Goal: Obtain resource: Download file/media

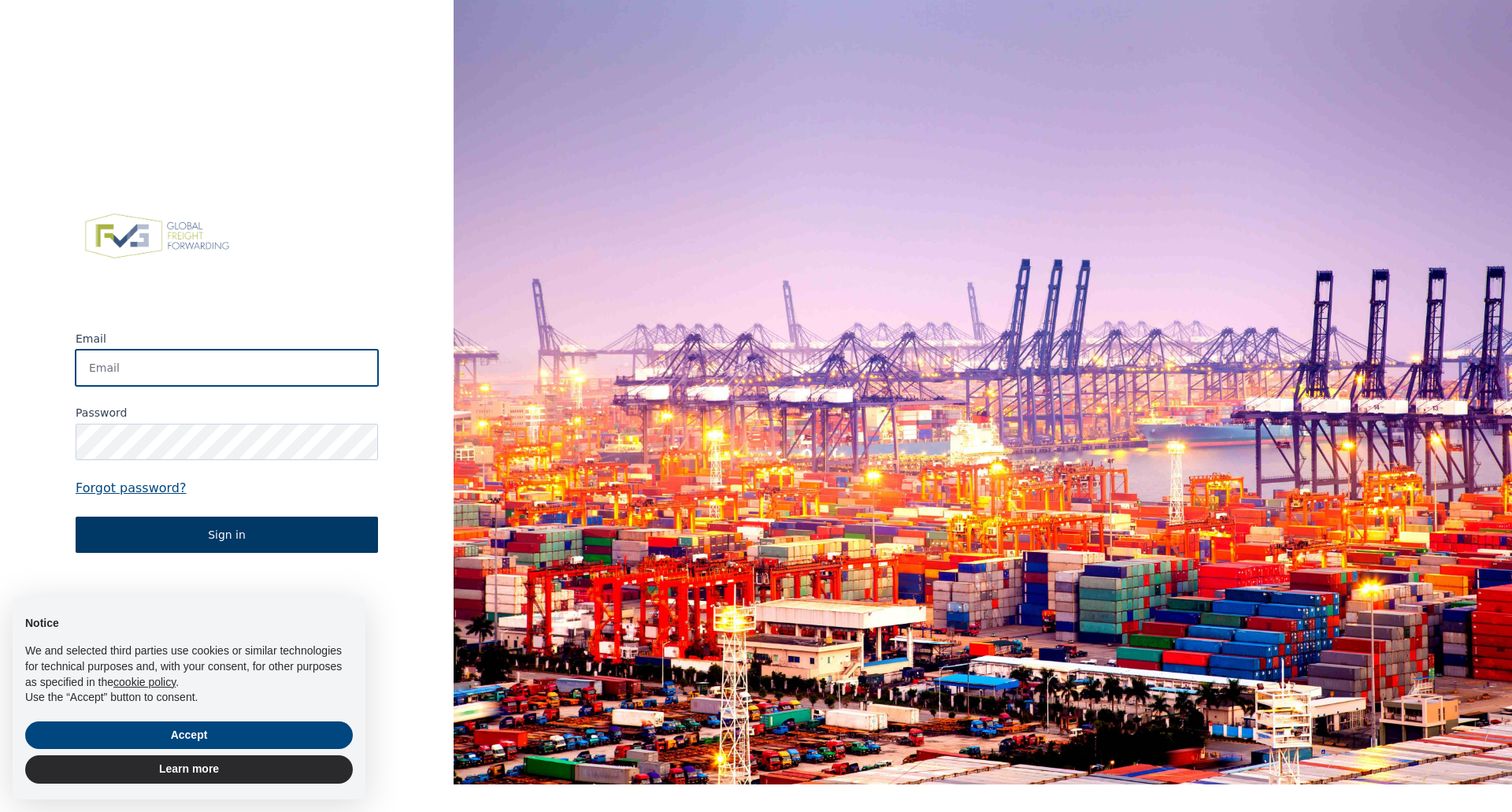
type input "[PERSON_NAME][EMAIL_ADDRESS][DOMAIN_NAME]"
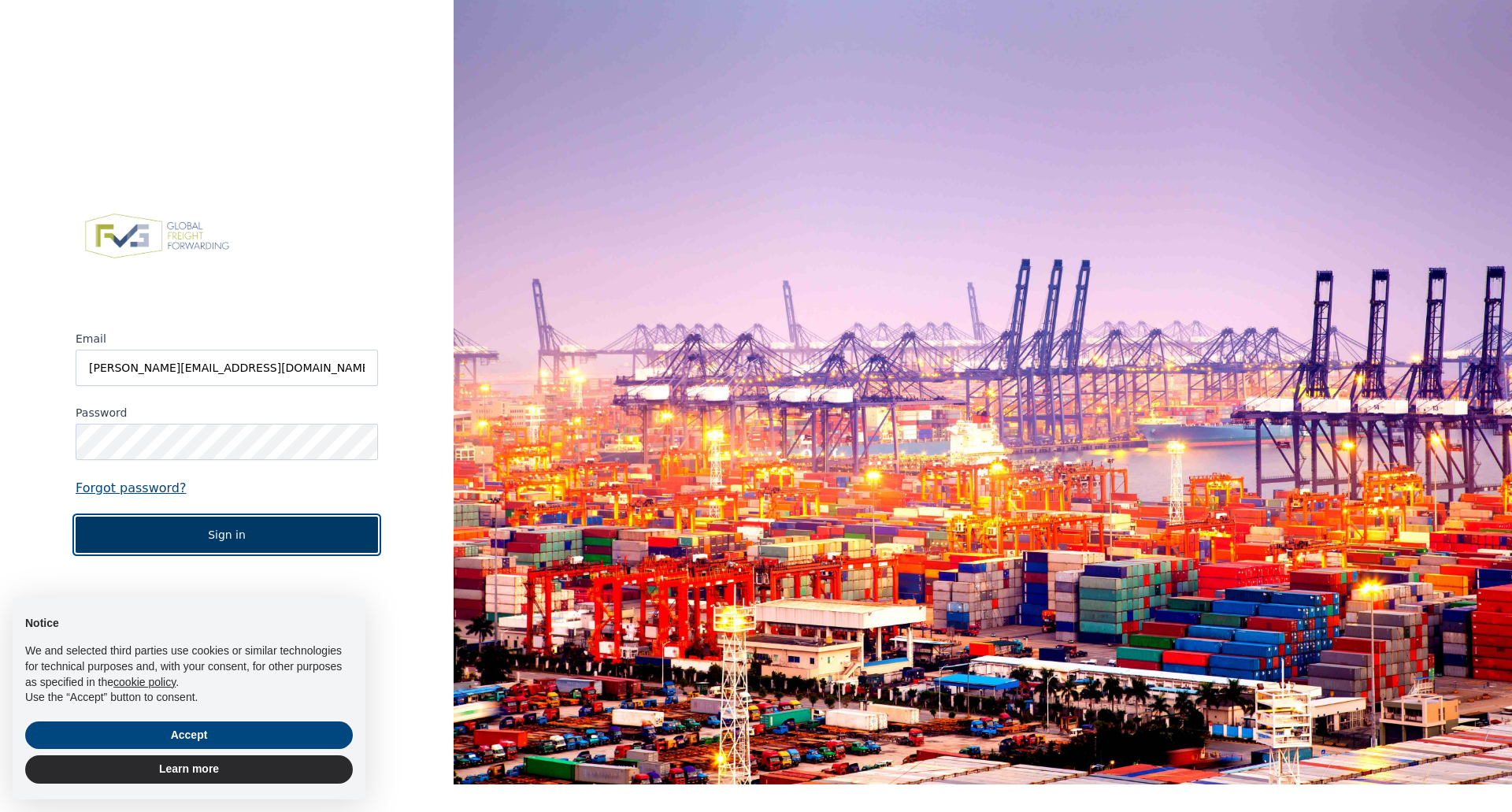
click at [248, 532] on button "Sign in" at bounding box center [227, 535] width 303 height 36
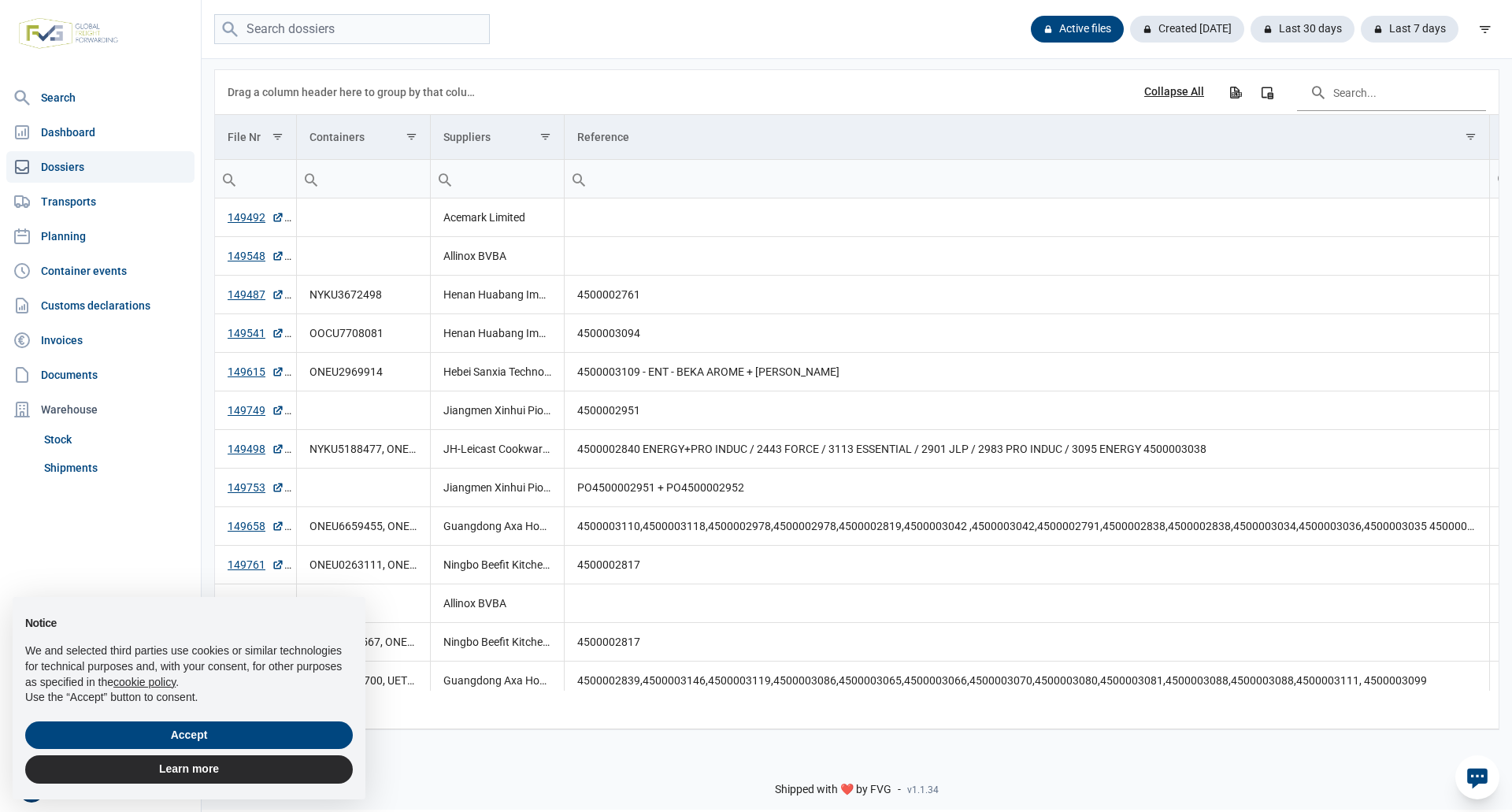
click at [494, 771] on div "Shipped with ❤️ by FVG - v1.1.34" at bounding box center [856, 776] width 1310 height 67
drag, startPoint x: 269, startPoint y: 732, endPoint x: 289, endPoint y: 733, distance: 20.0
click at [269, 733] on button "Accept" at bounding box center [189, 735] width 328 height 29
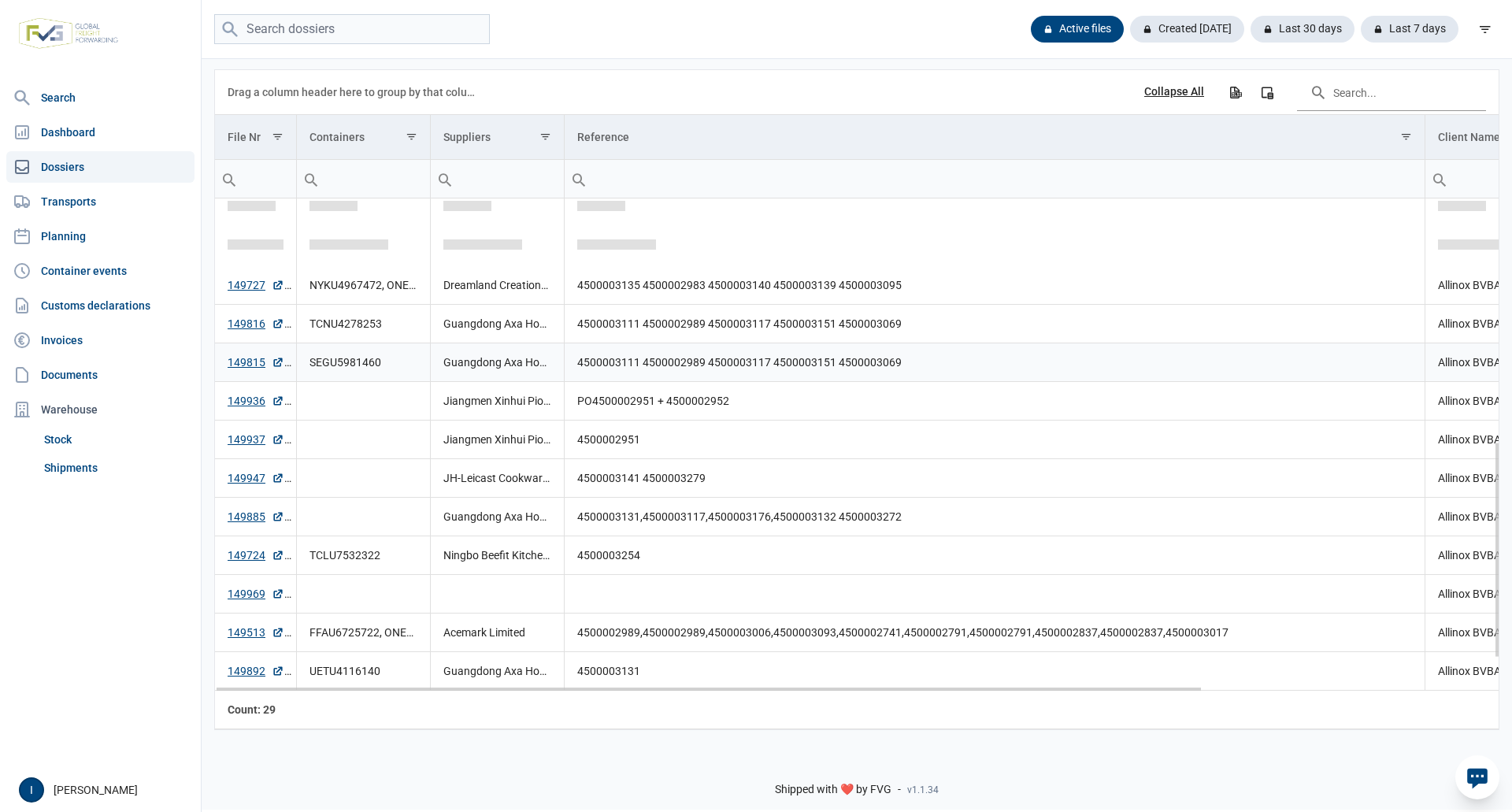
scroll to position [626, 0]
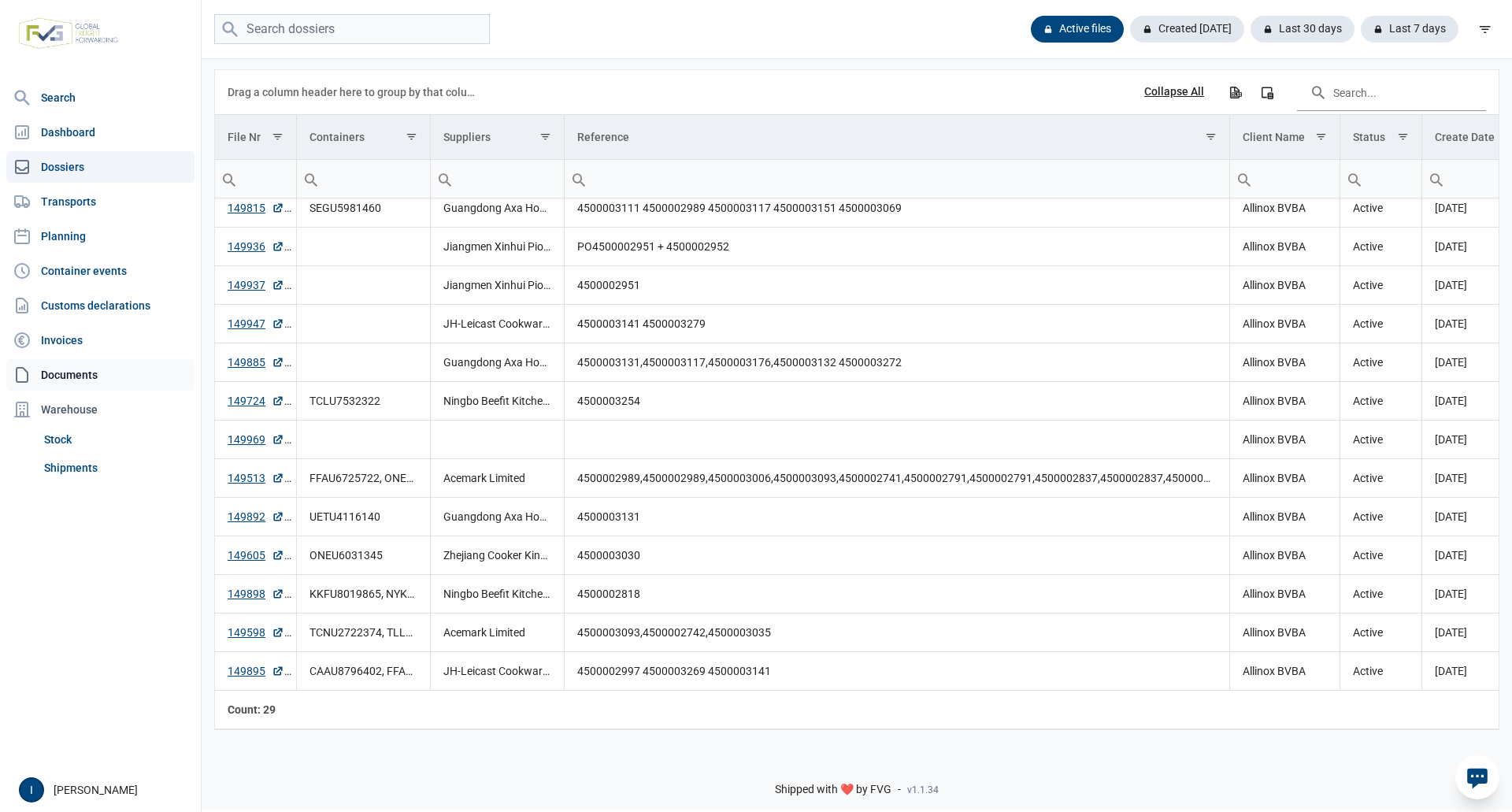
click at [75, 370] on link "Documents" at bounding box center [101, 375] width 188 height 32
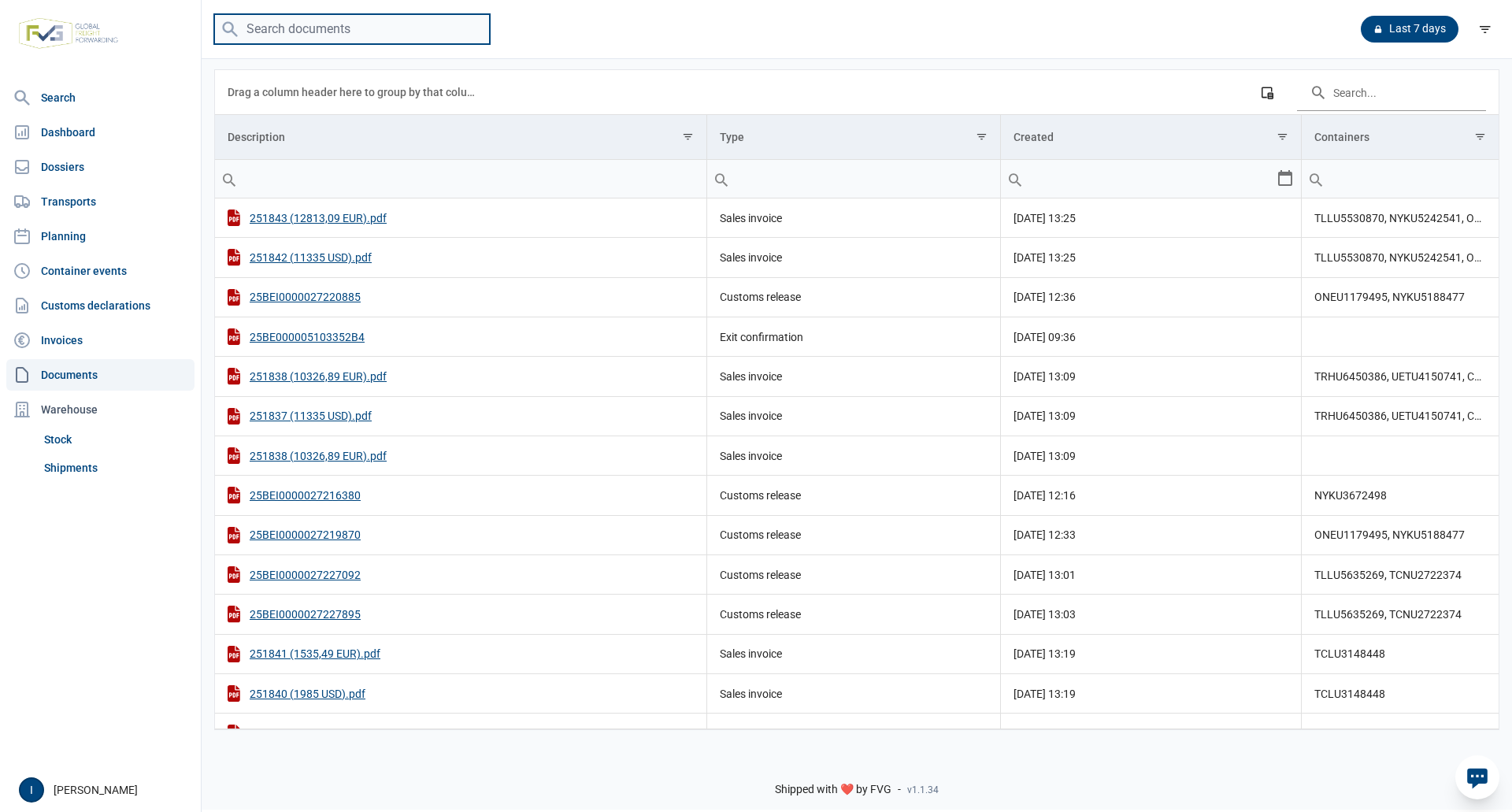
click at [274, 29] on input "search" at bounding box center [352, 29] width 276 height 31
type input "g"
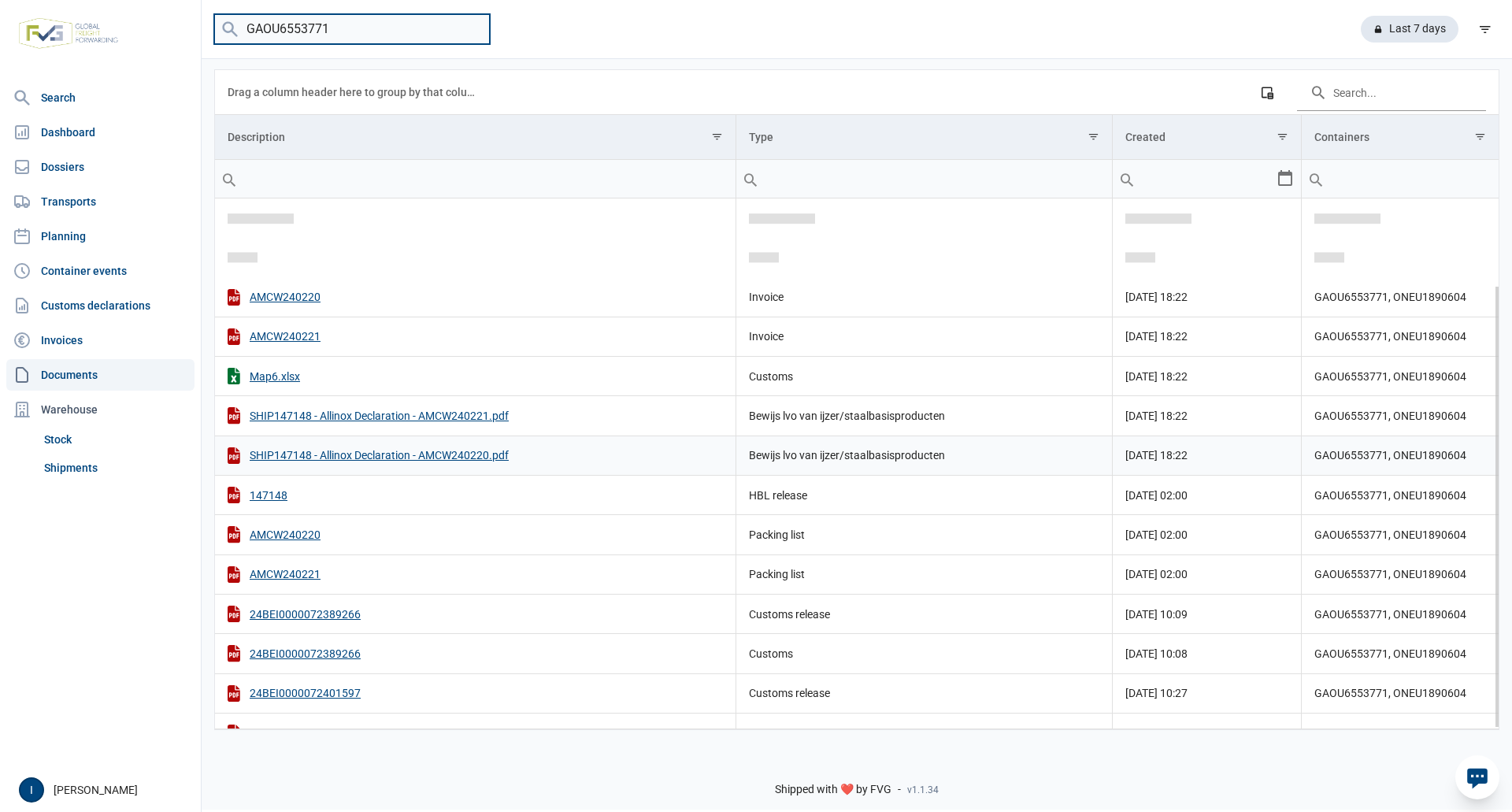
scroll to position [104, 0]
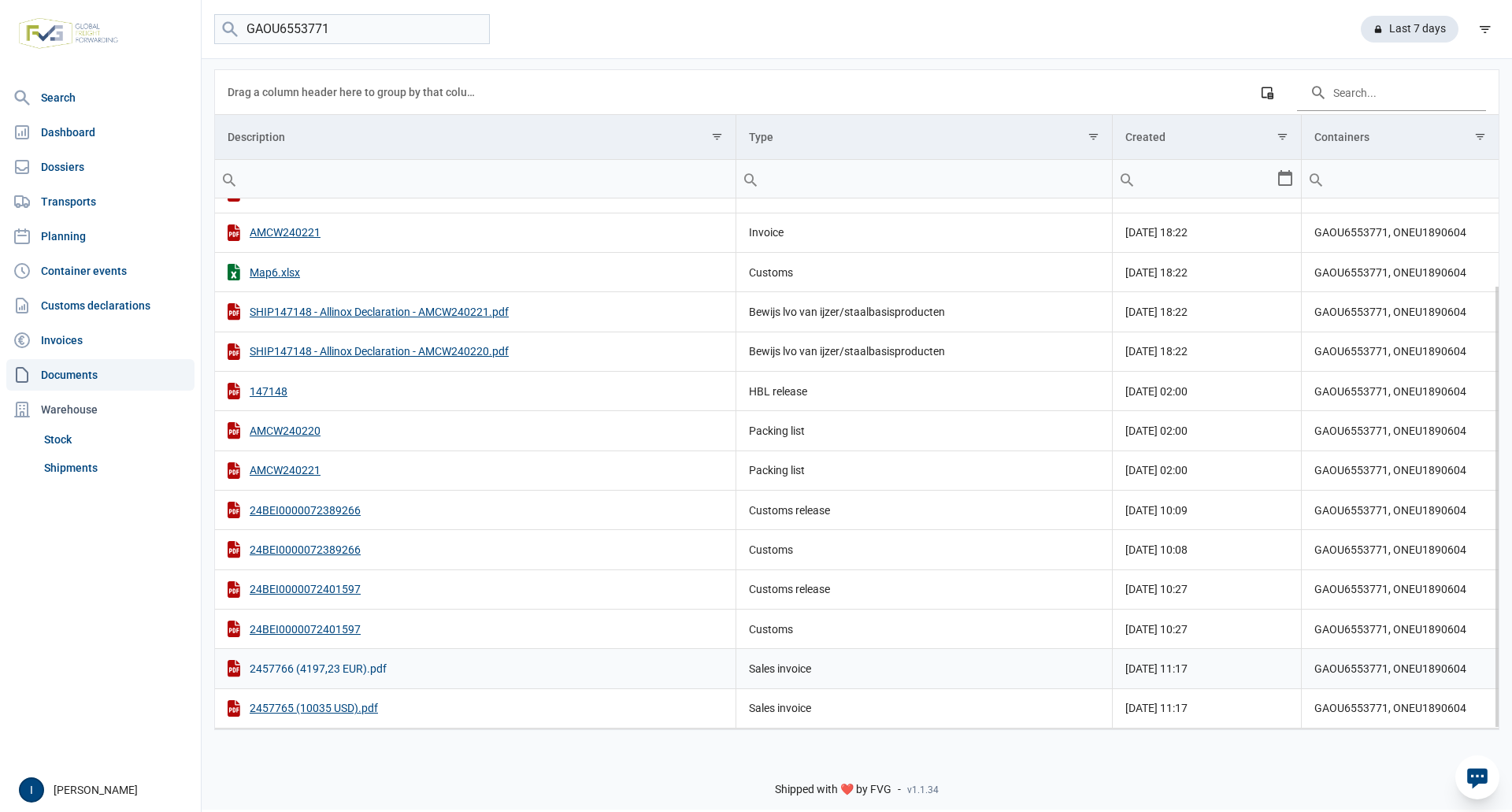
click at [337, 671] on div "2457766 (4197,23 EUR).pdf" at bounding box center [475, 668] width 496 height 16
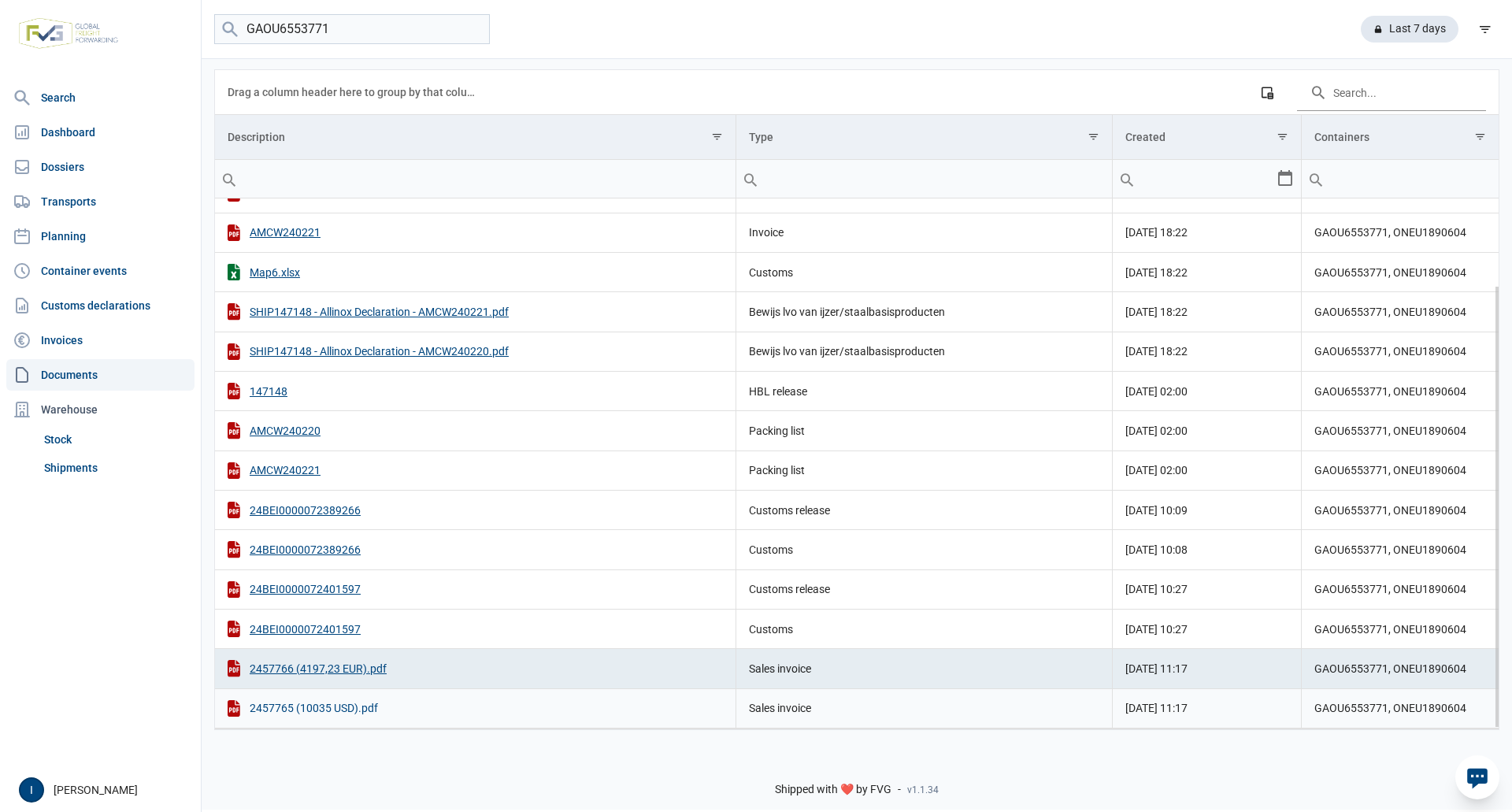
click at [333, 708] on div "2457765 (10035 USD).pdf" at bounding box center [475, 708] width 496 height 16
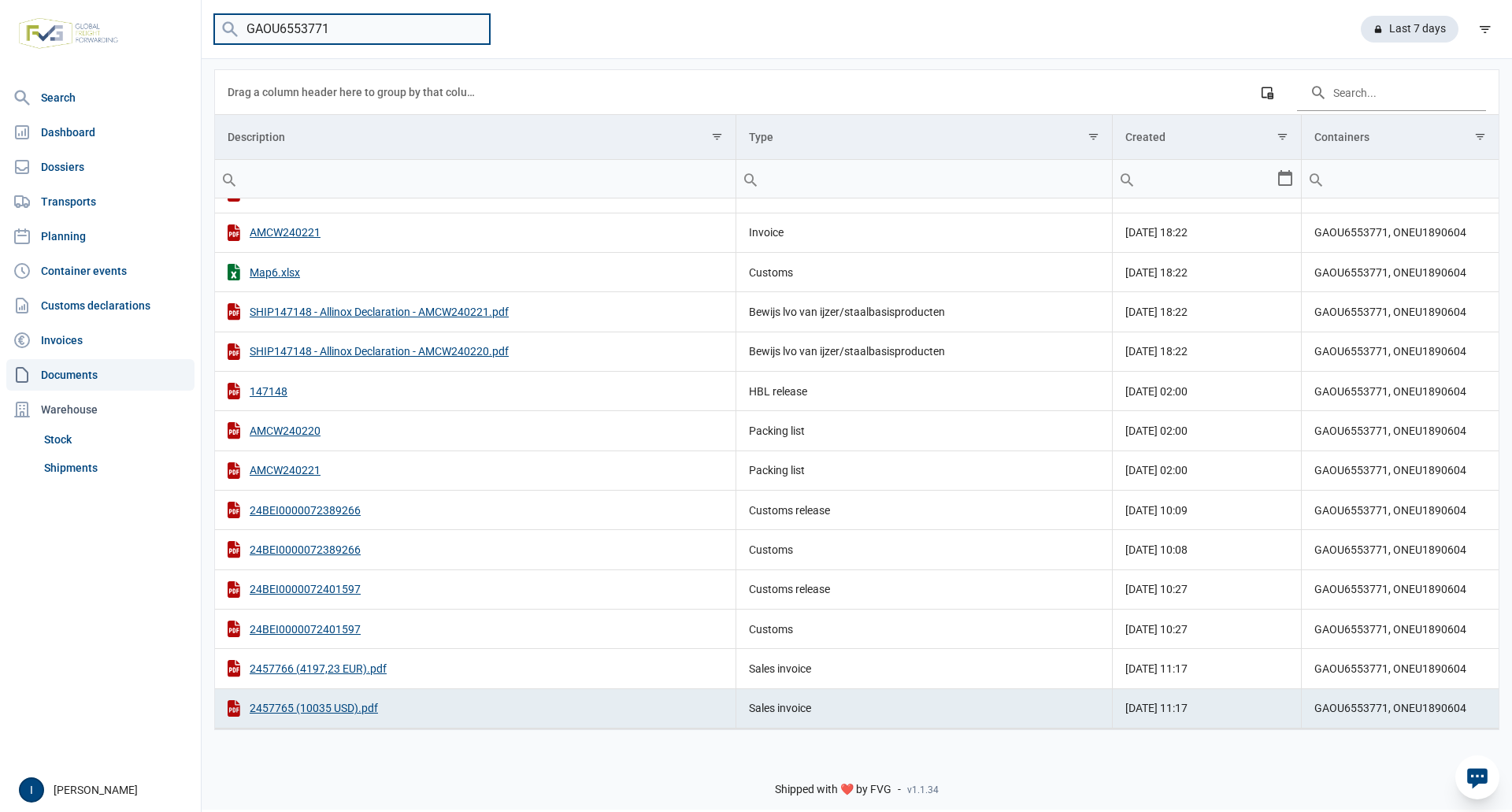
drag, startPoint x: 339, startPoint y: 29, endPoint x: 221, endPoint y: 31, distance: 118.0
click at [221, 31] on menu "GAOU6553771" at bounding box center [352, 29] width 276 height 31
type input "NYKU0774270"
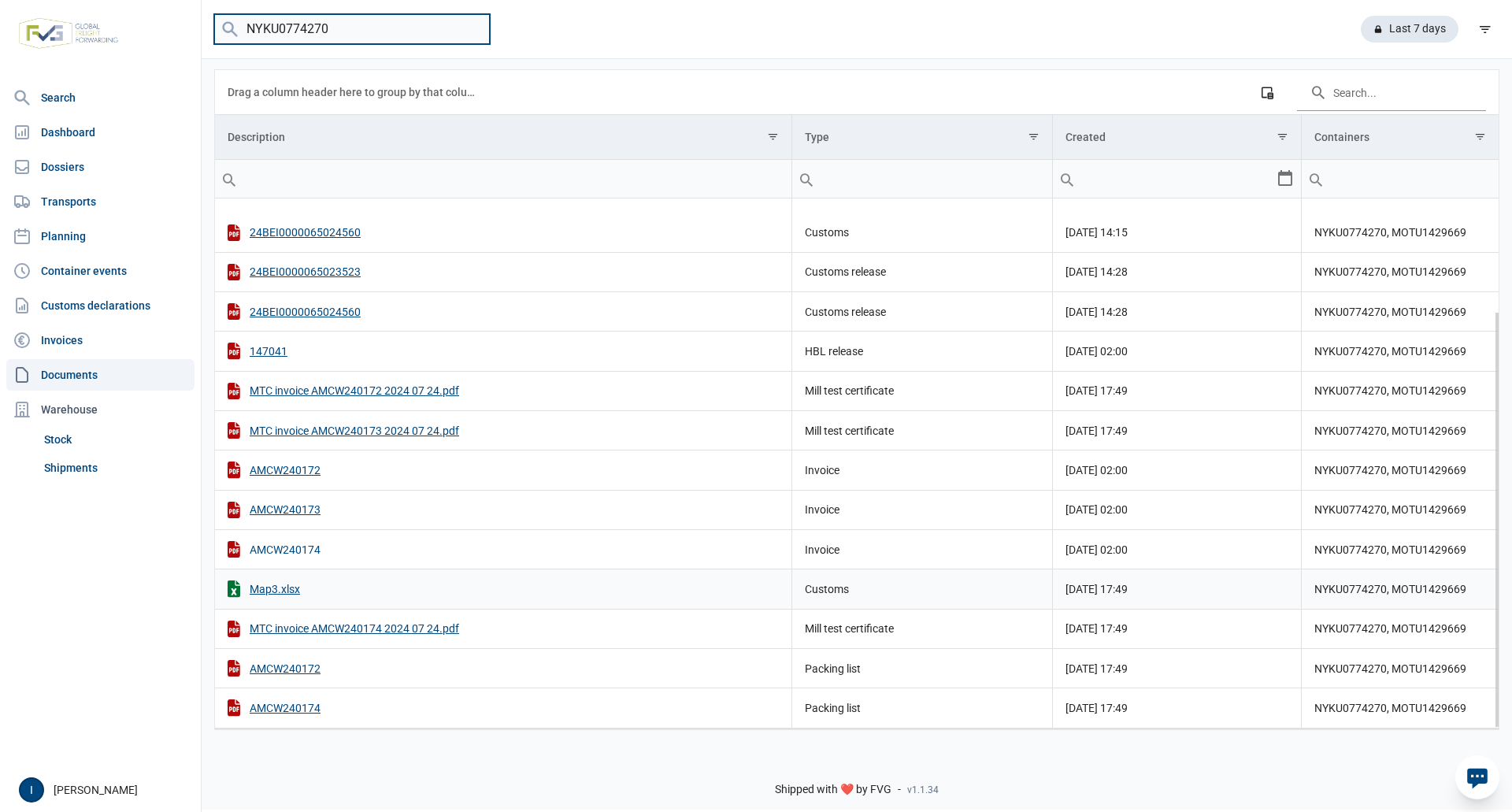
scroll to position [143, 0]
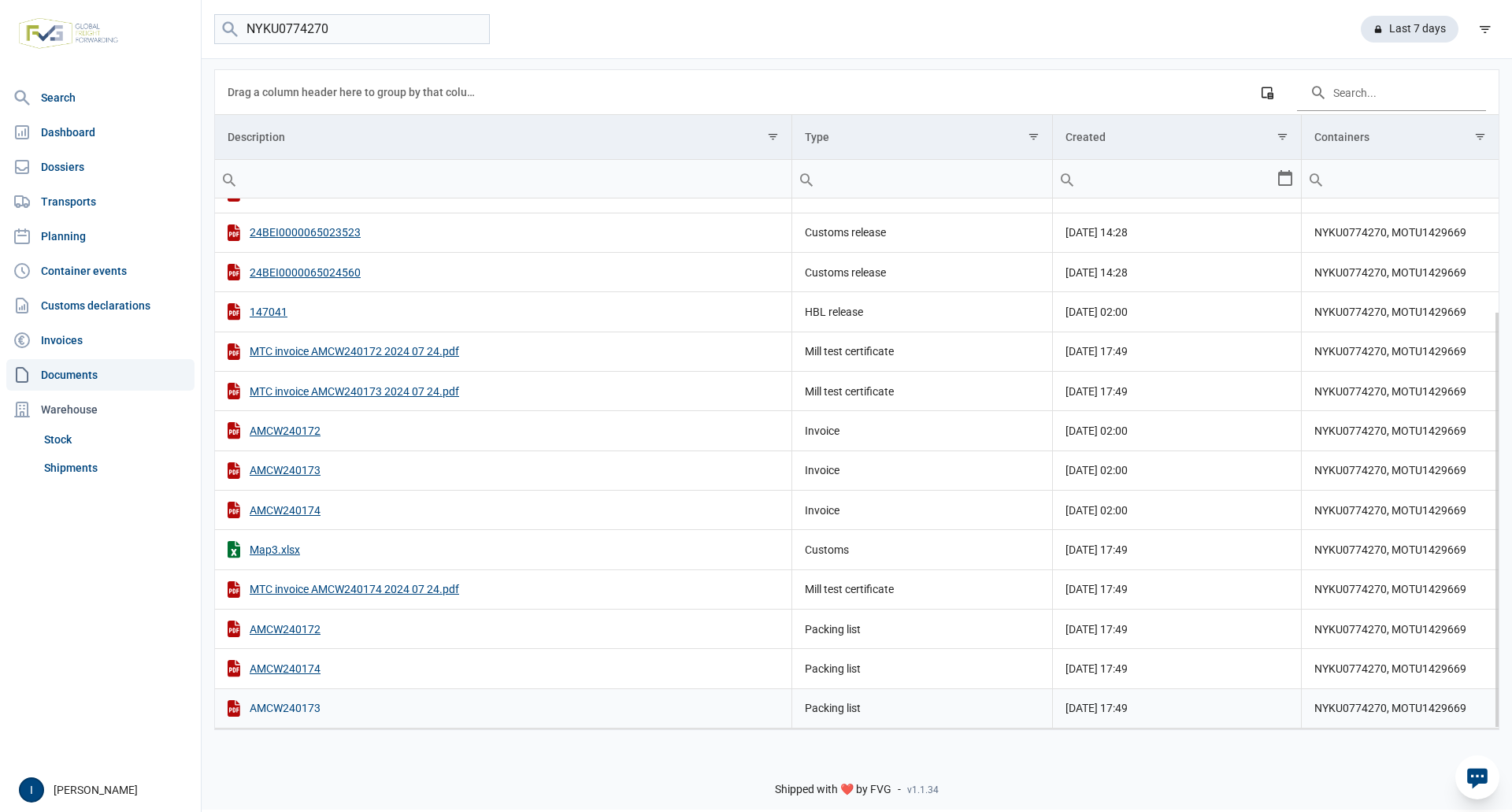
click at [294, 710] on div "AMCW240173" at bounding box center [503, 708] width 551 height 16
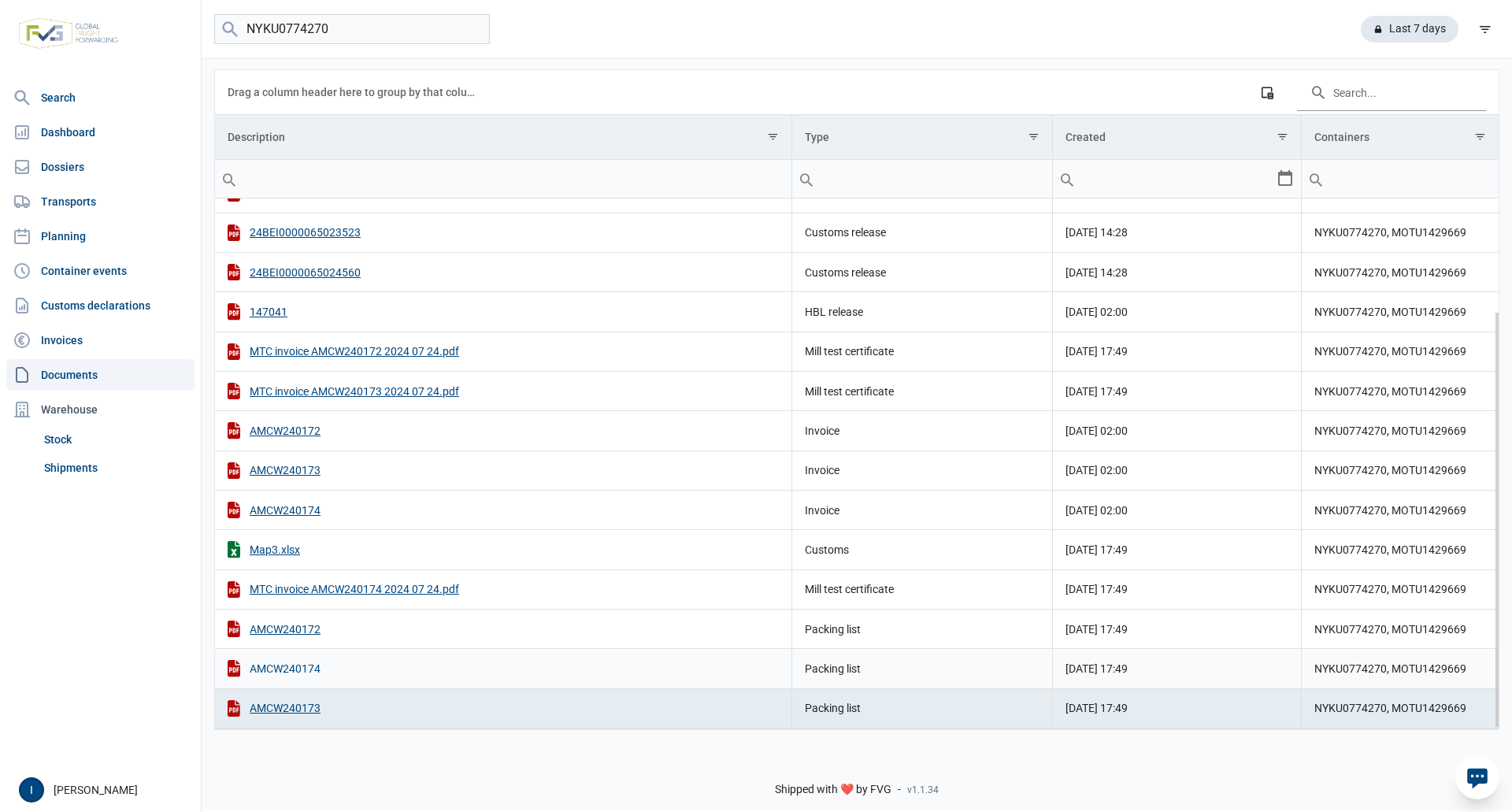
click at [310, 666] on div "AMCW240174" at bounding box center [503, 668] width 551 height 16
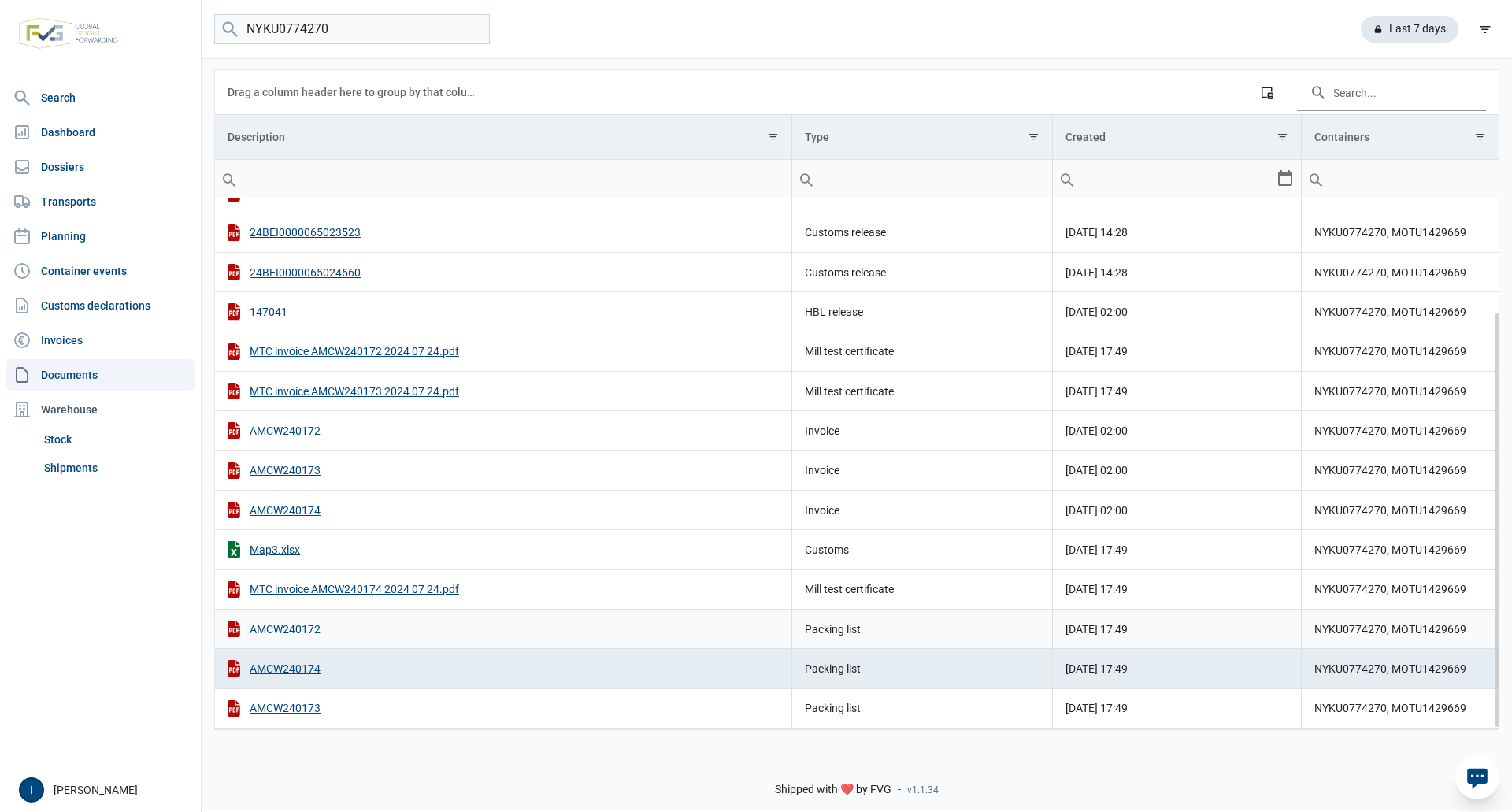
click at [289, 630] on div "AMCW240172" at bounding box center [503, 629] width 551 height 16
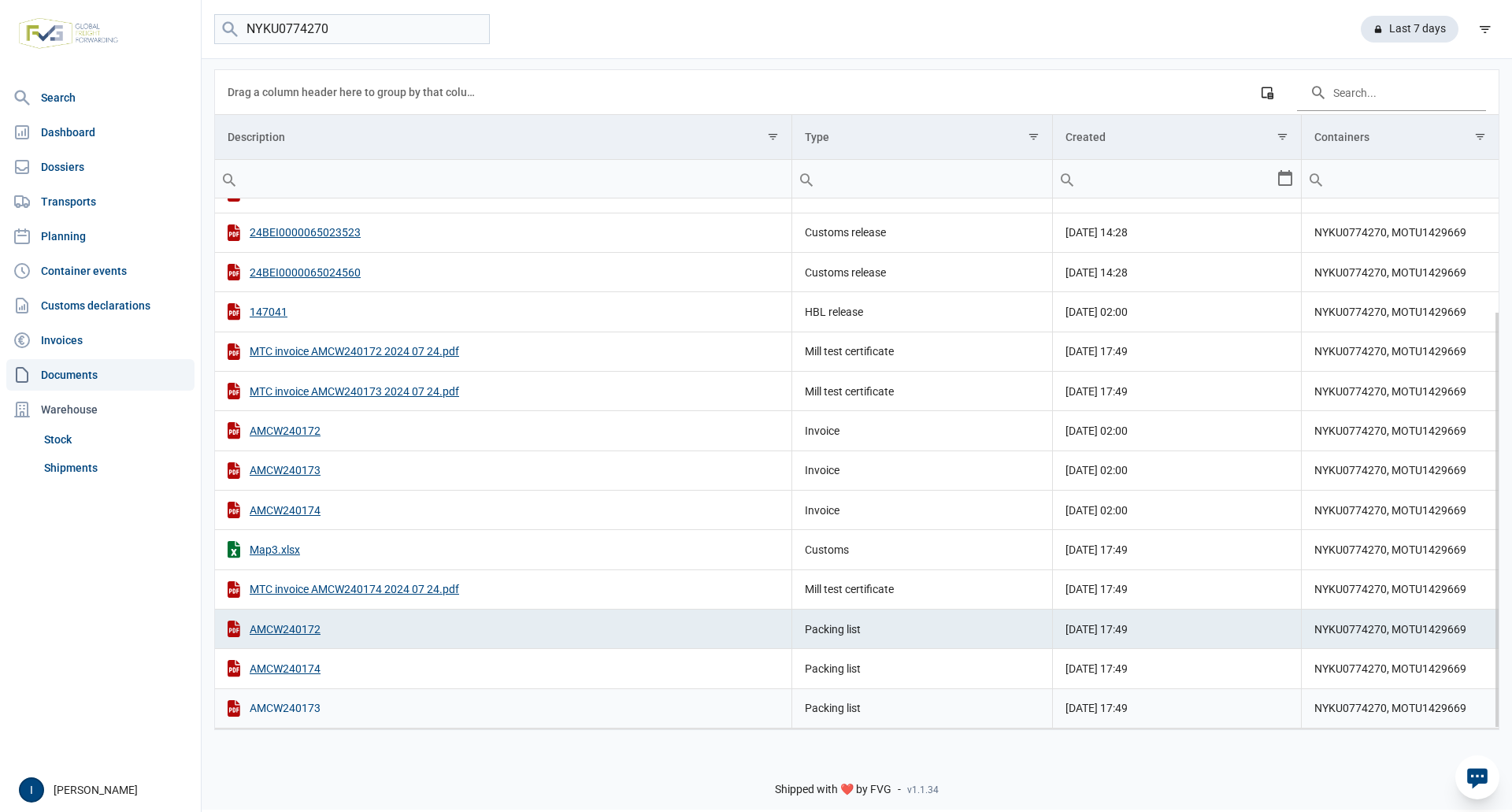
click at [301, 708] on div "AMCW240173" at bounding box center [503, 708] width 551 height 16
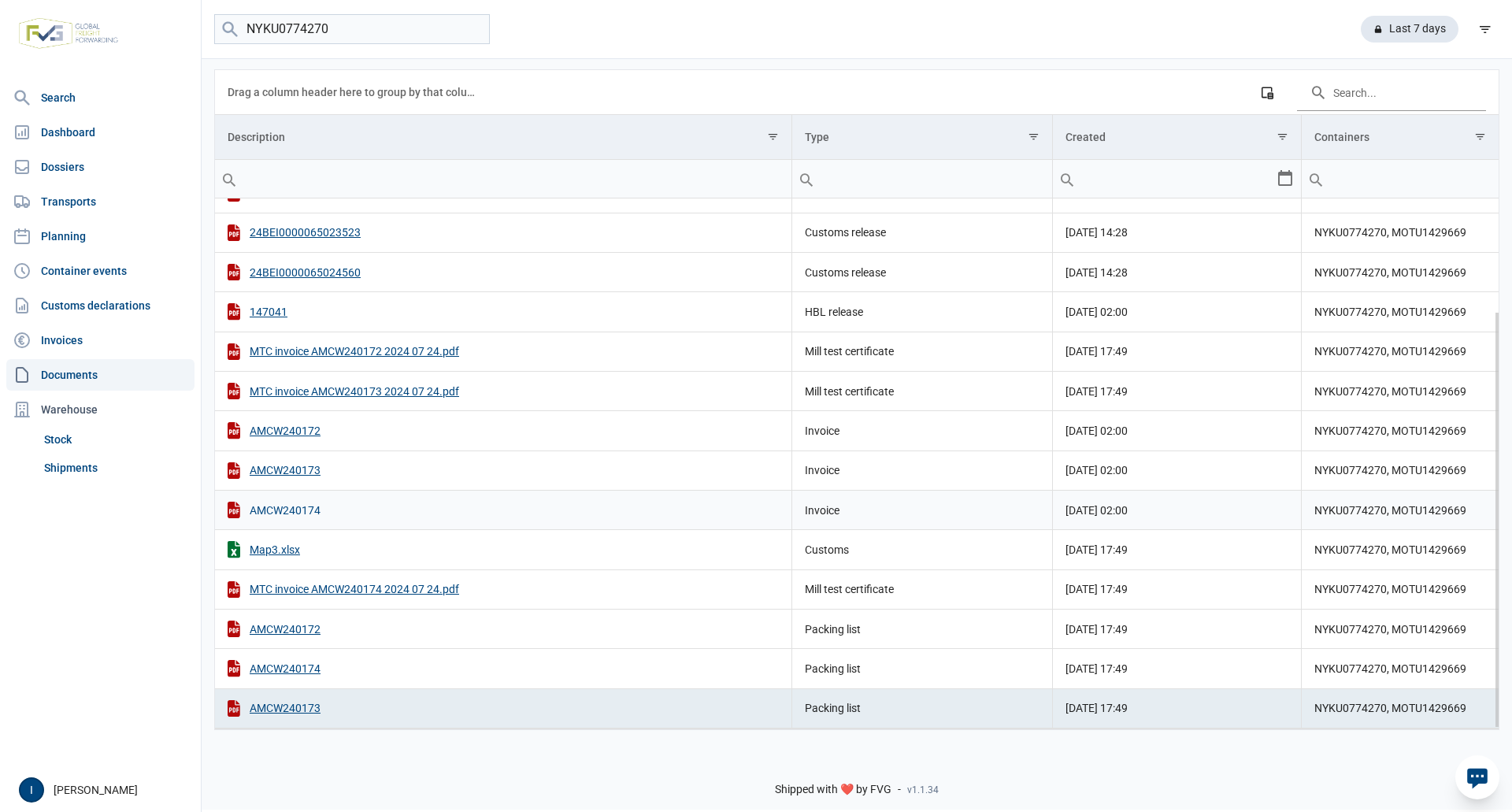
click at [301, 510] on div "AMCW240174" at bounding box center [503, 509] width 551 height 16
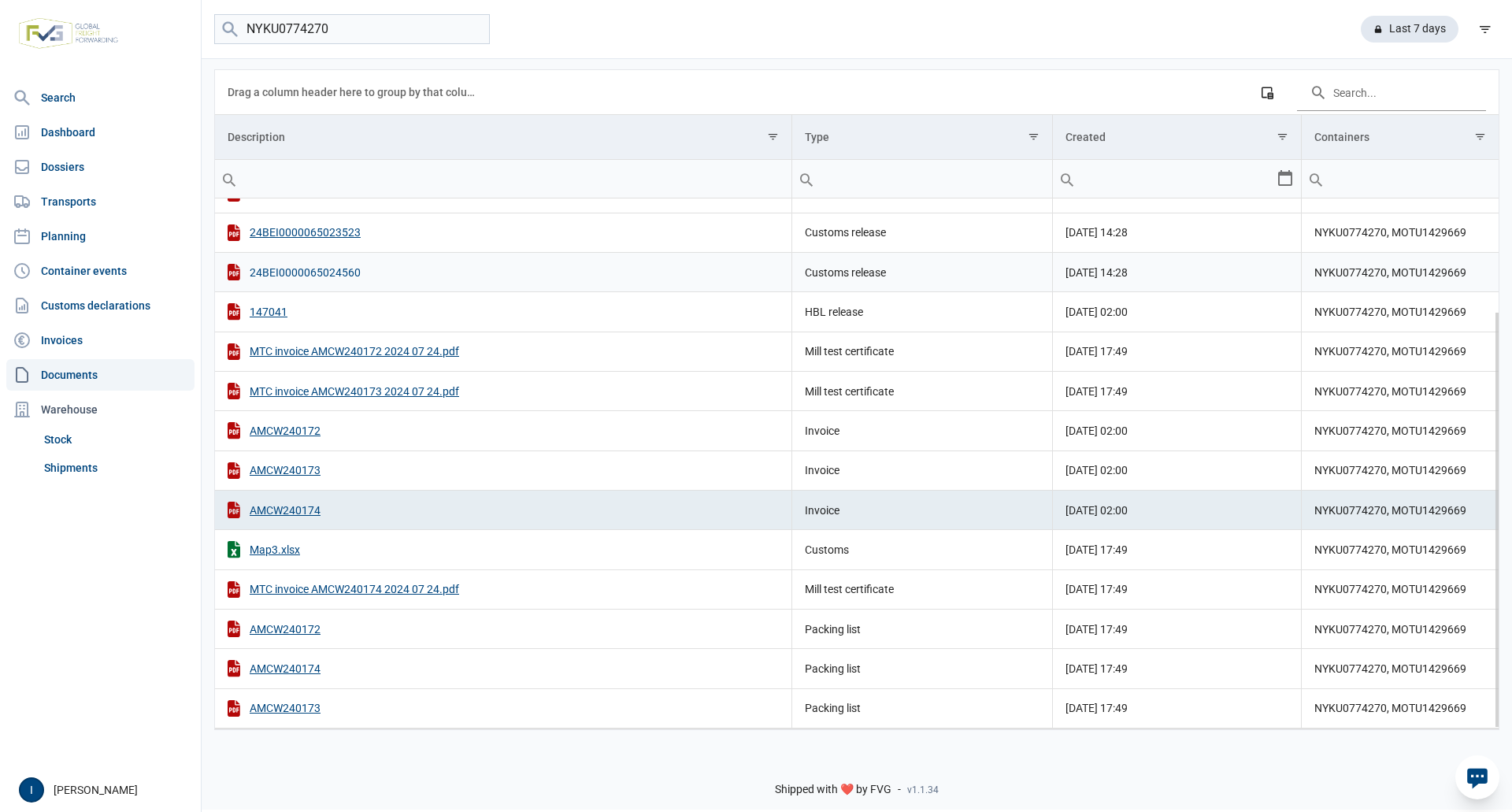
click at [312, 275] on div "24BEI0000065024560" at bounding box center [503, 272] width 551 height 16
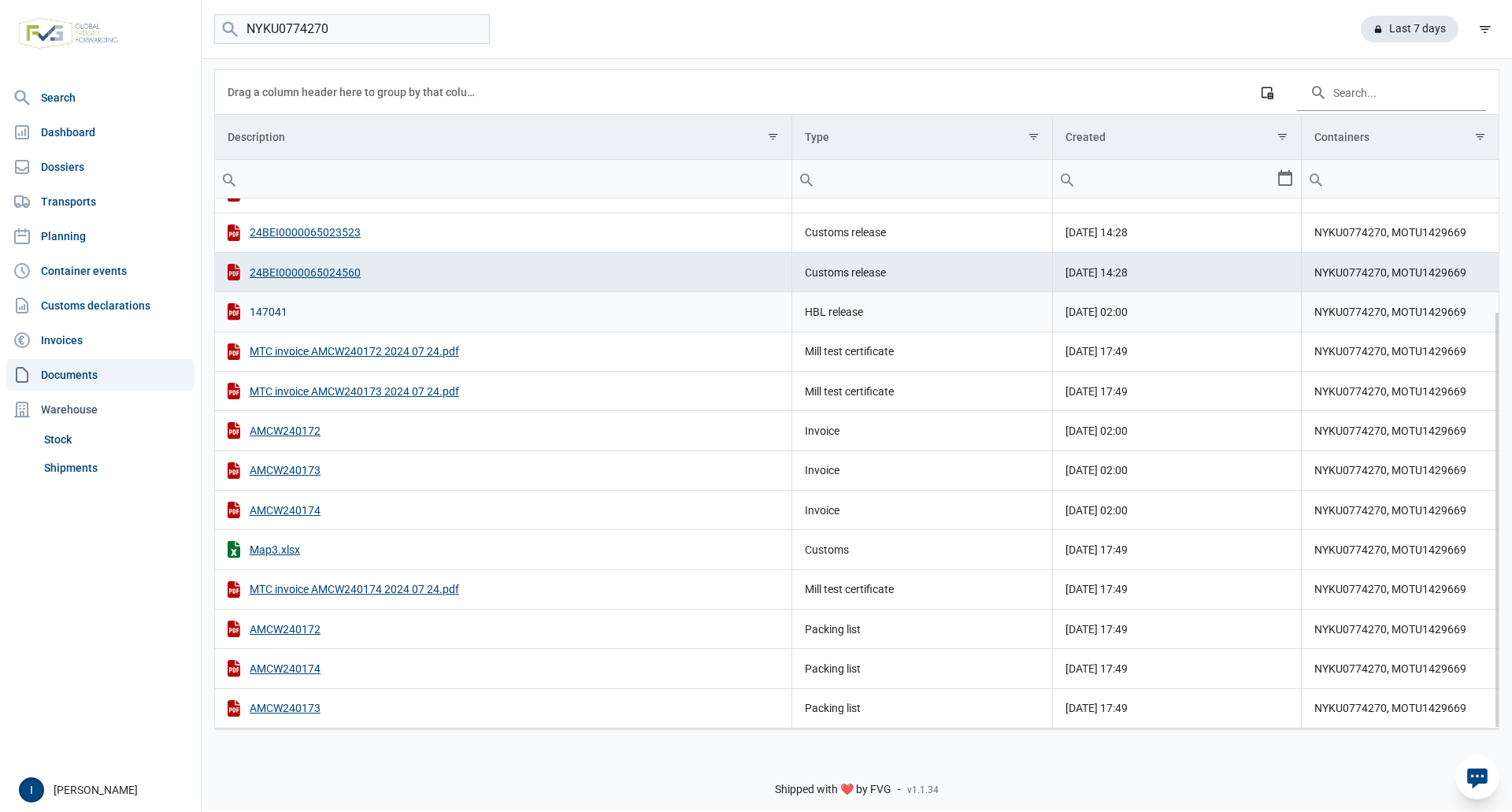
click at [266, 311] on div "147041" at bounding box center [503, 312] width 551 height 16
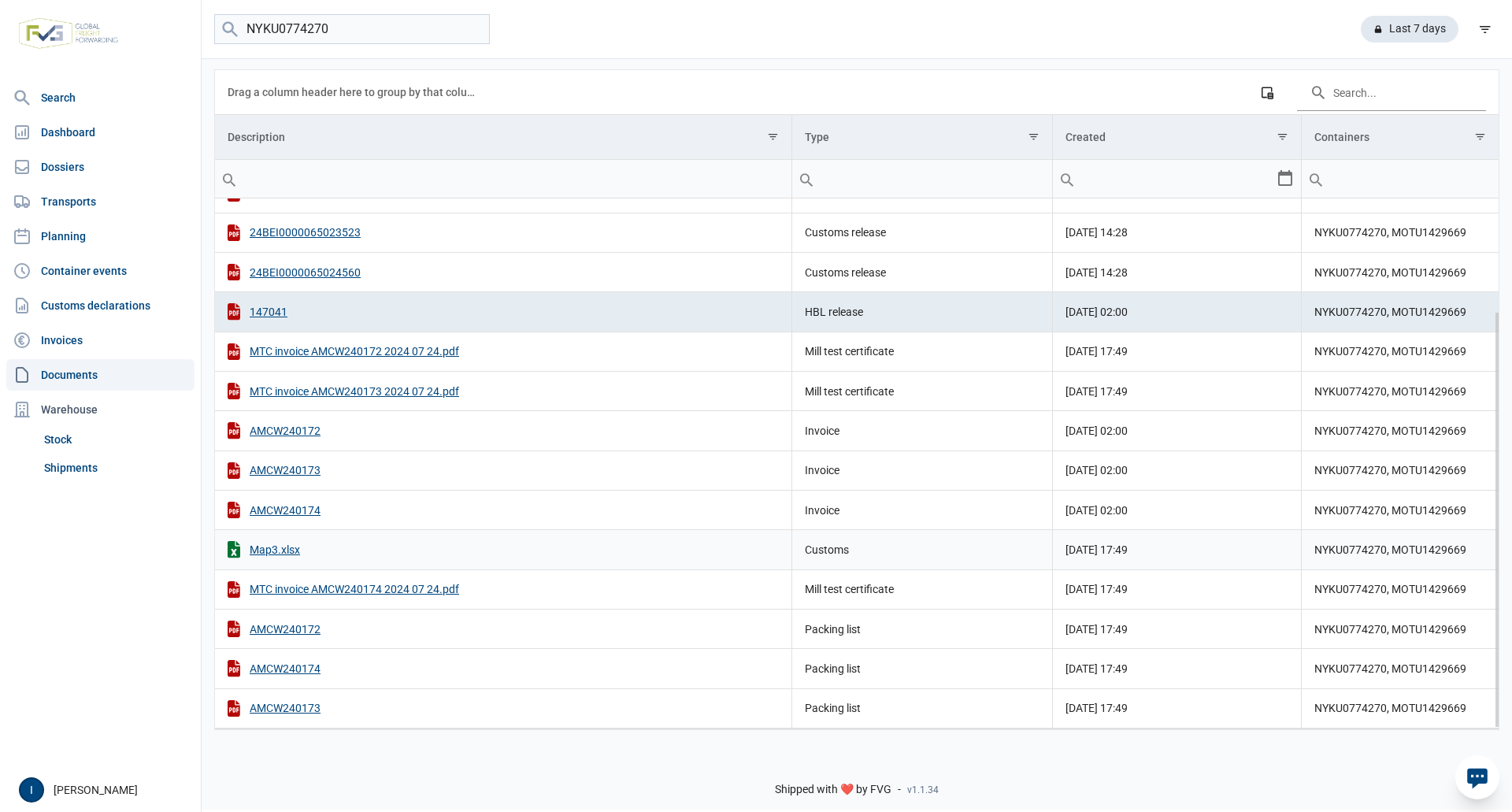
scroll to position [0, 0]
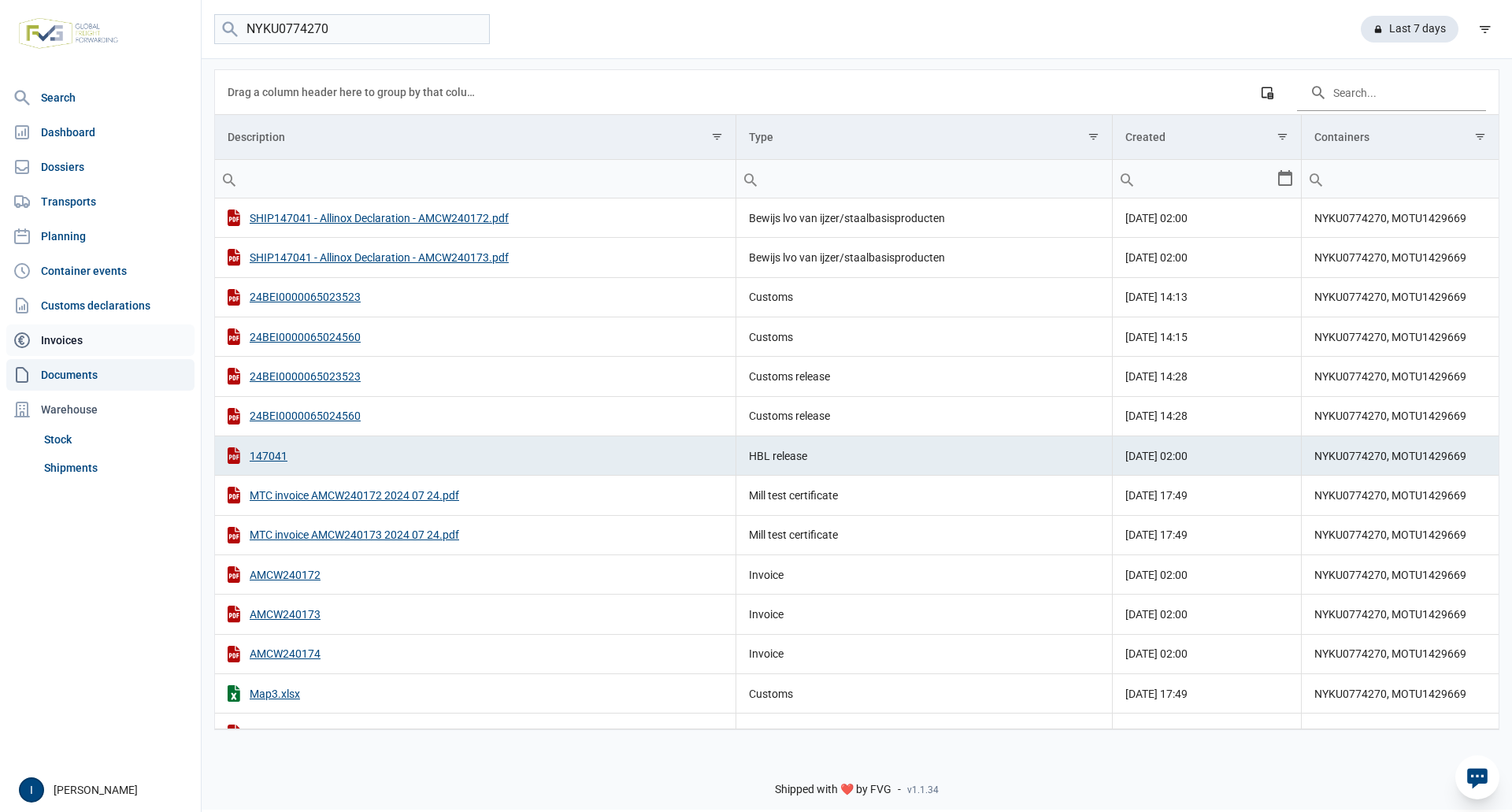
click at [59, 339] on link "Invoices" at bounding box center [101, 340] width 188 height 32
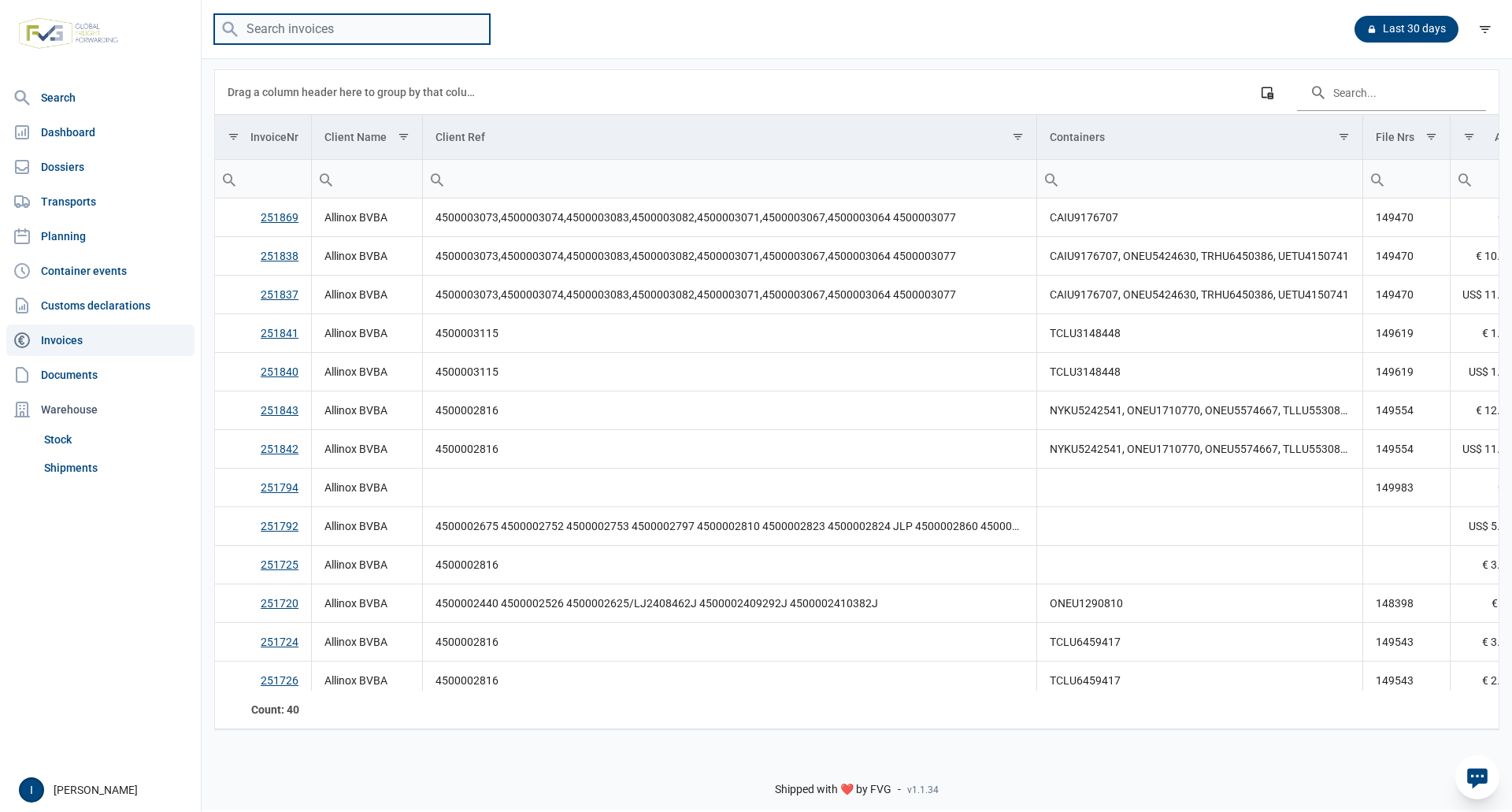
click at [294, 32] on input "search" at bounding box center [352, 29] width 276 height 31
type input "NYKU0774270"
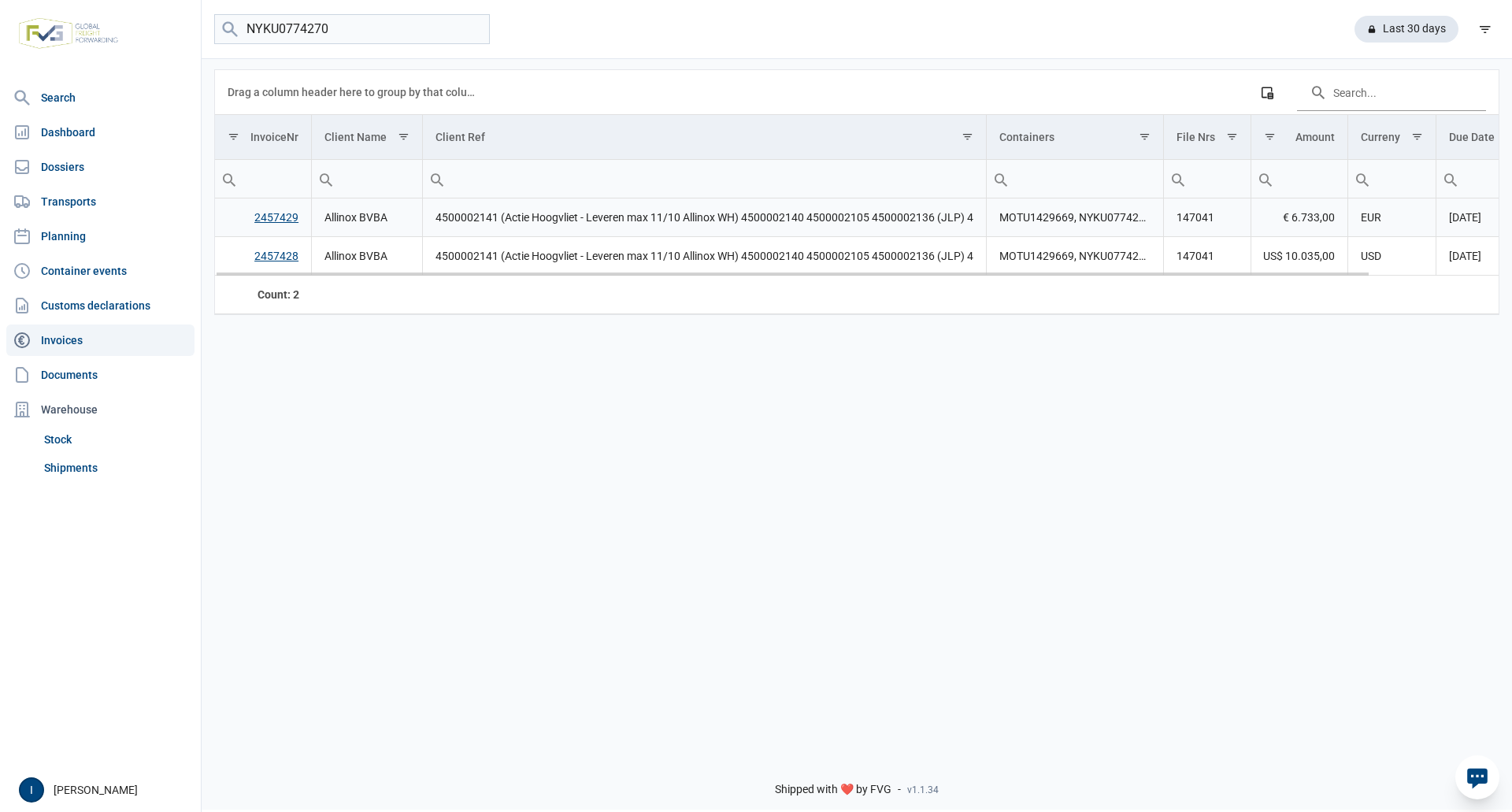
click at [280, 220] on link "2457429" at bounding box center [276, 217] width 44 height 12
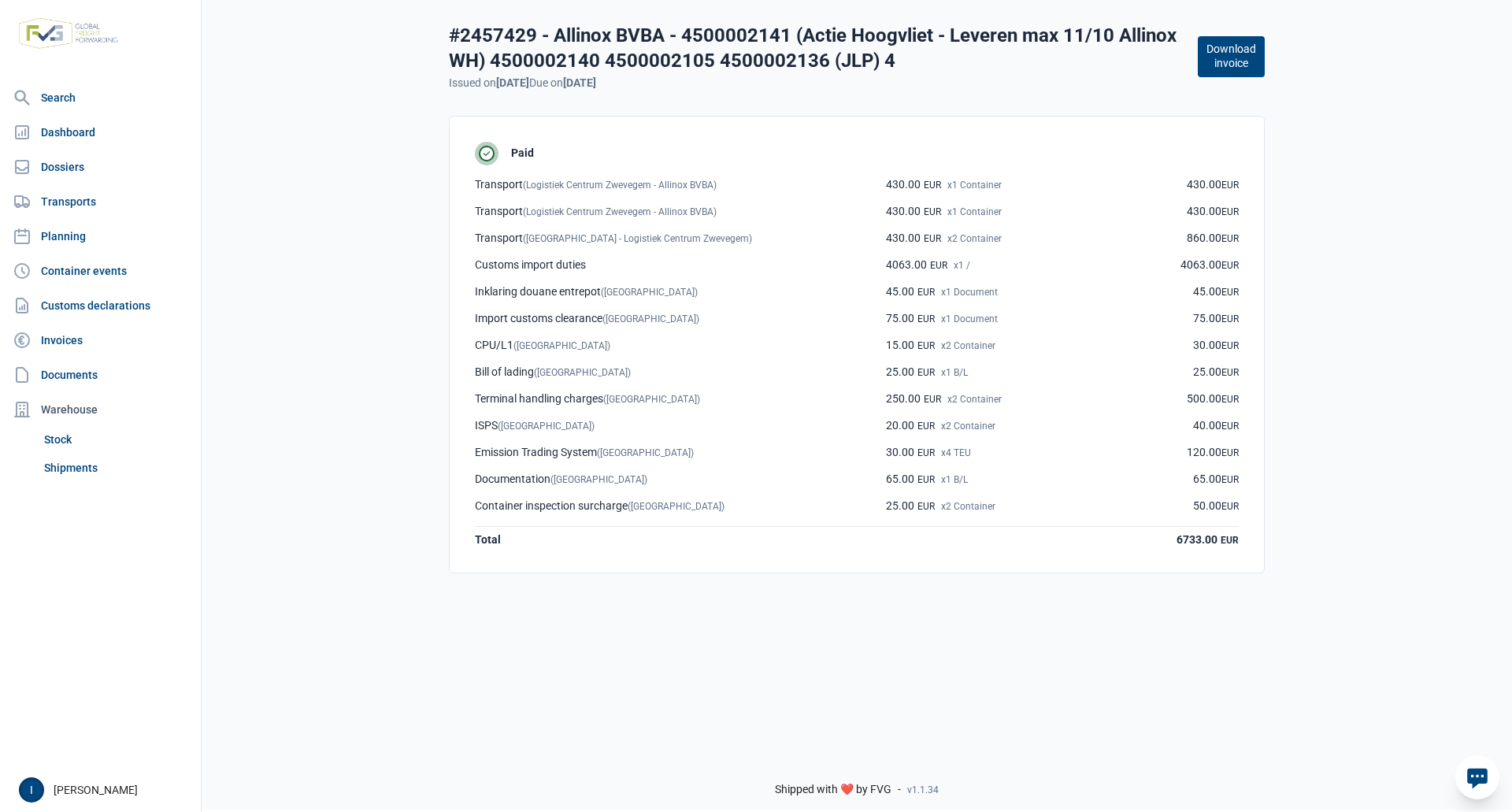
click at [1218, 58] on button "Download invoice" at bounding box center [1231, 56] width 67 height 41
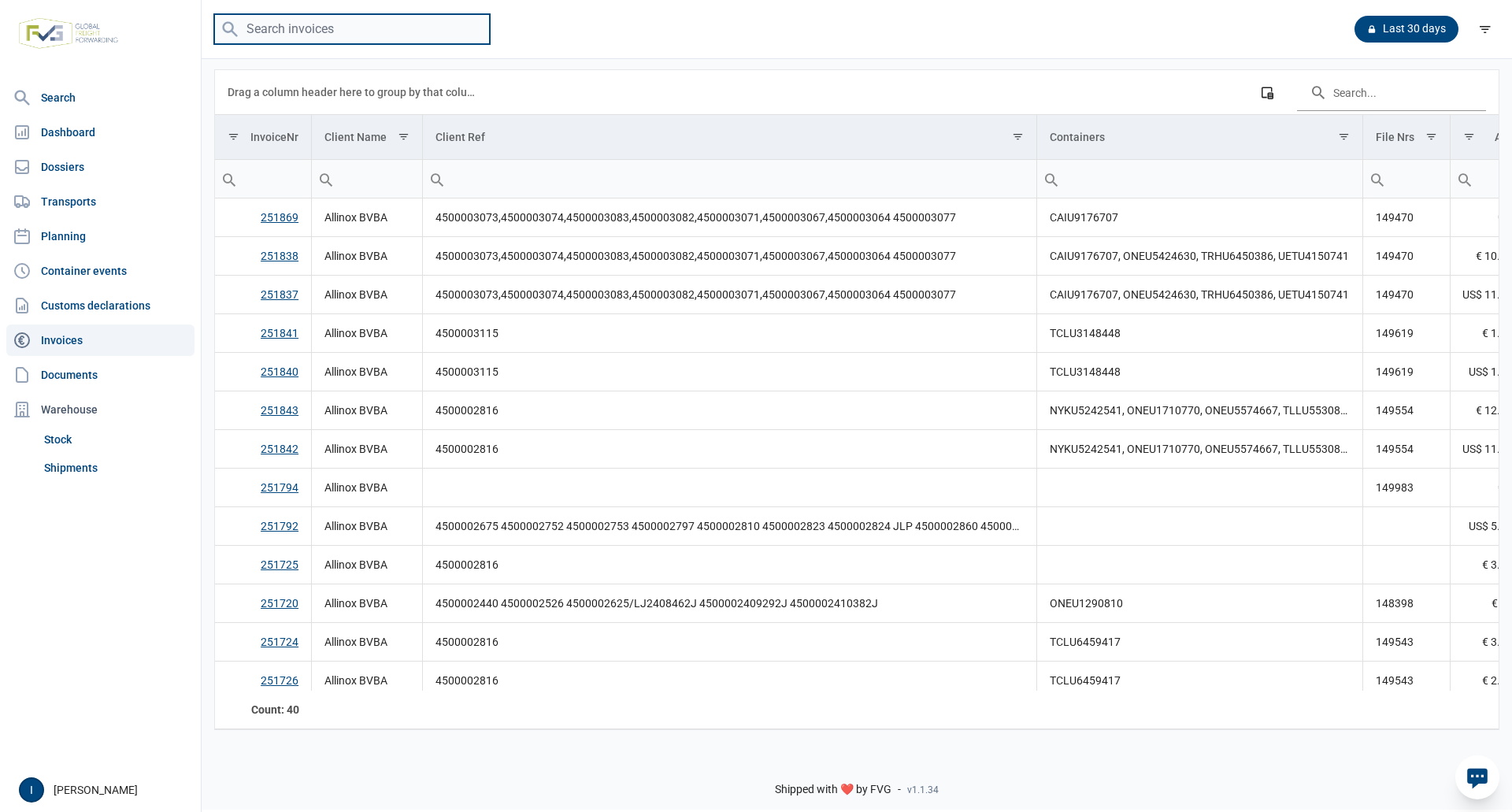
click at [265, 28] on input "search" at bounding box center [352, 29] width 276 height 31
type input "NYKU0774270"
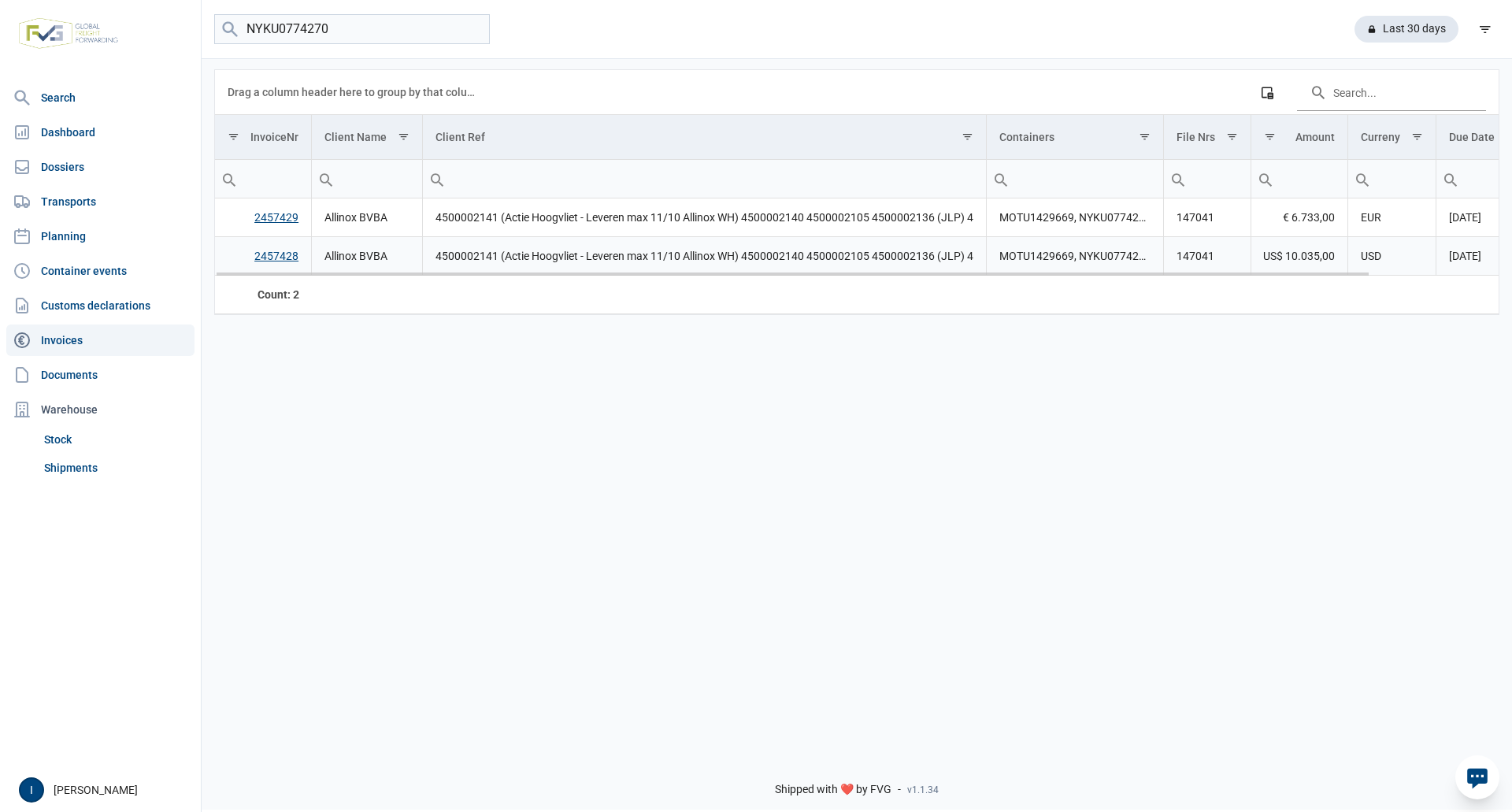
click at [285, 258] on link "2457428" at bounding box center [276, 255] width 44 height 12
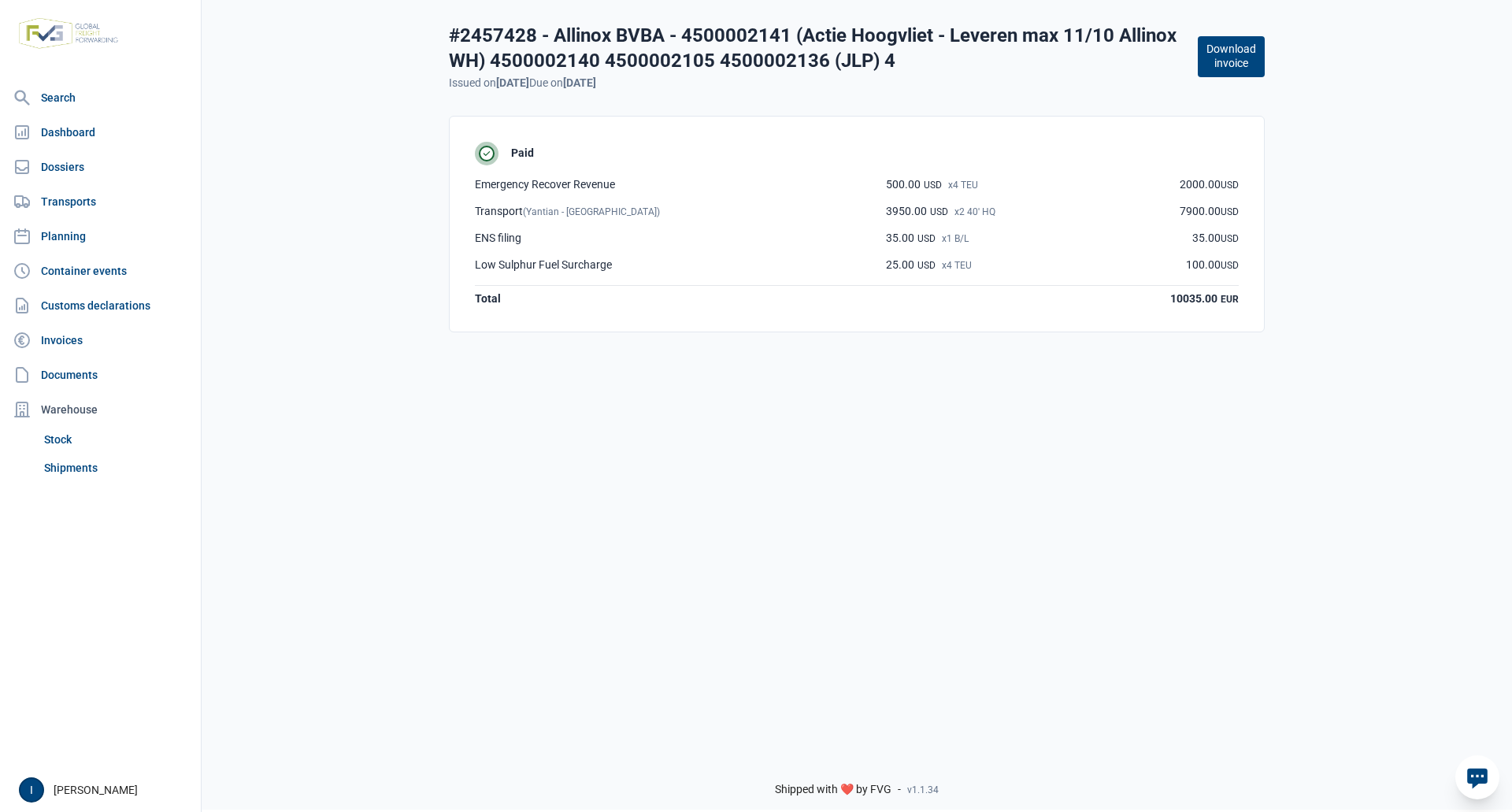
click at [1215, 68] on button "Download invoice" at bounding box center [1231, 56] width 67 height 41
